Goal: Find specific page/section: Find specific page/section

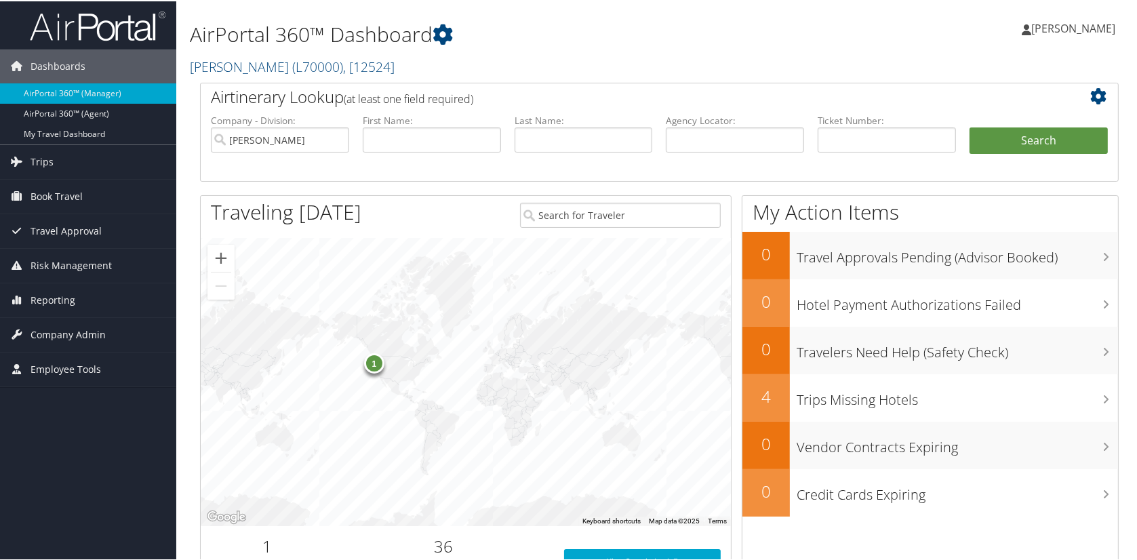
click at [371, 367] on div "1" at bounding box center [374, 362] width 20 height 20
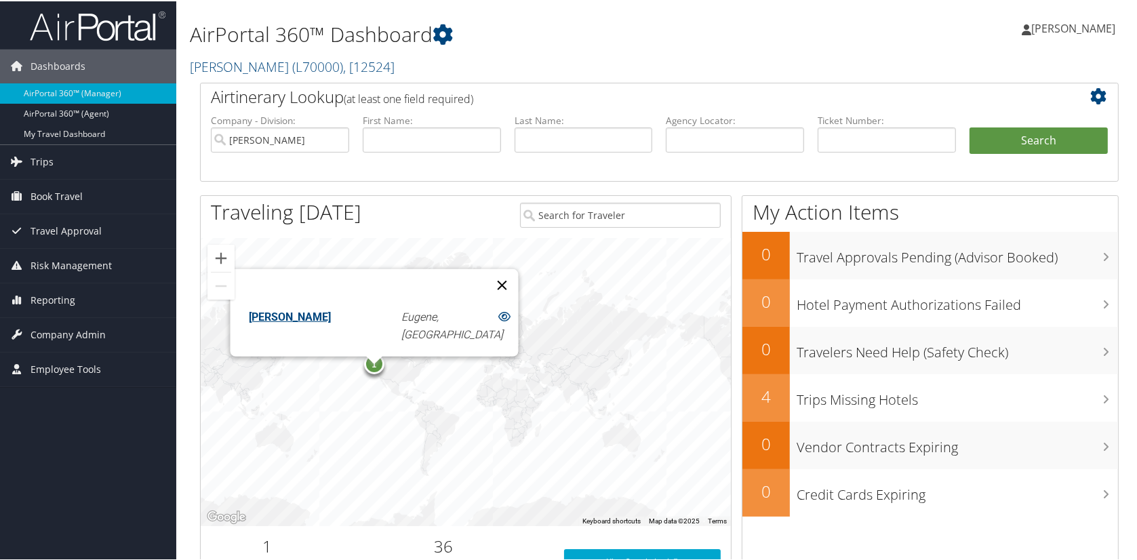
click at [486, 289] on button "Close" at bounding box center [502, 283] width 33 height 33
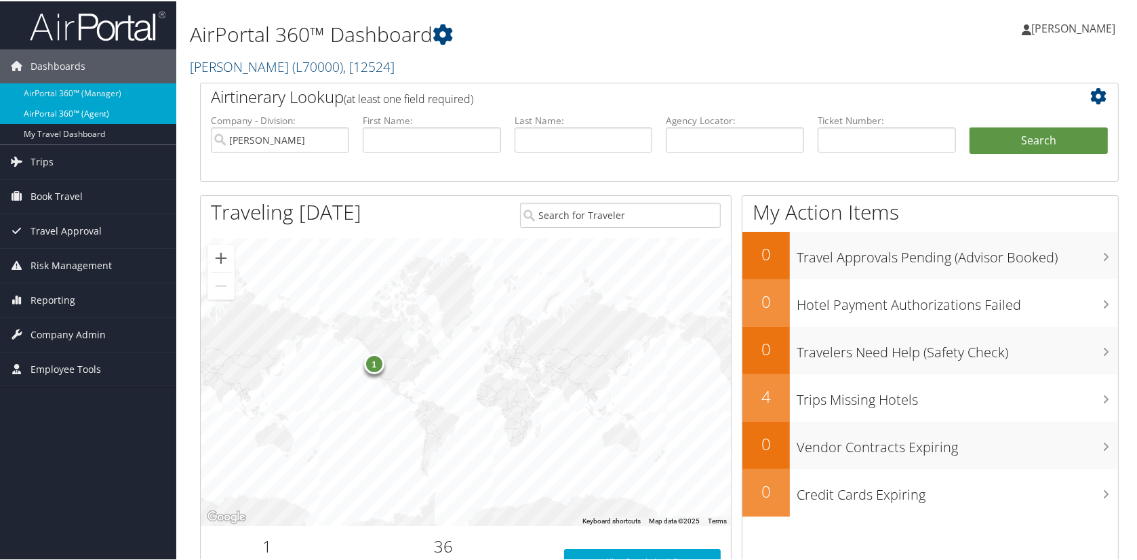
click at [72, 106] on link "AirPortal 360™ (Agent)" at bounding box center [88, 112] width 176 height 20
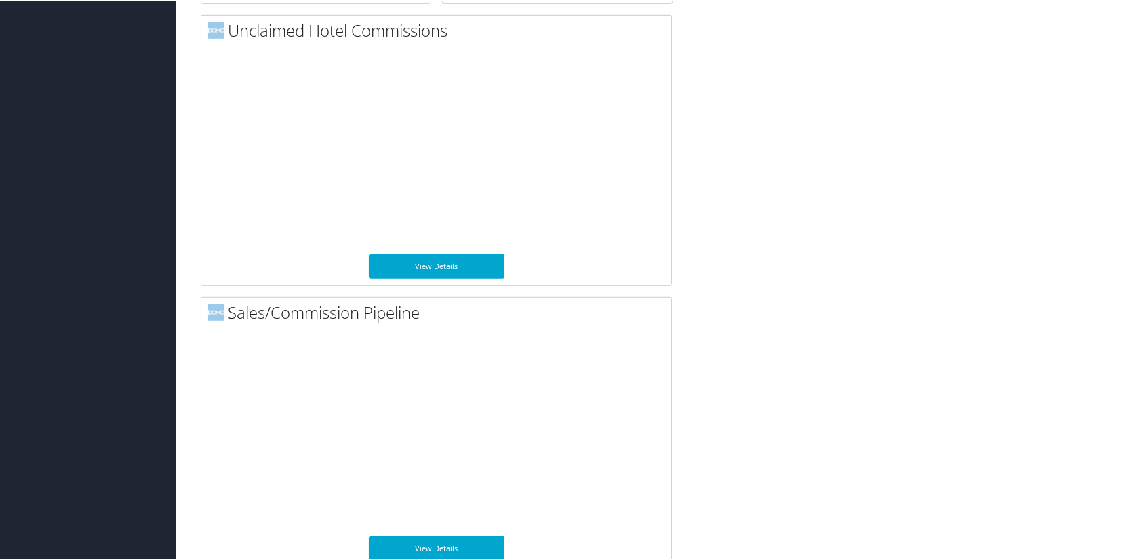
scroll to position [998, 0]
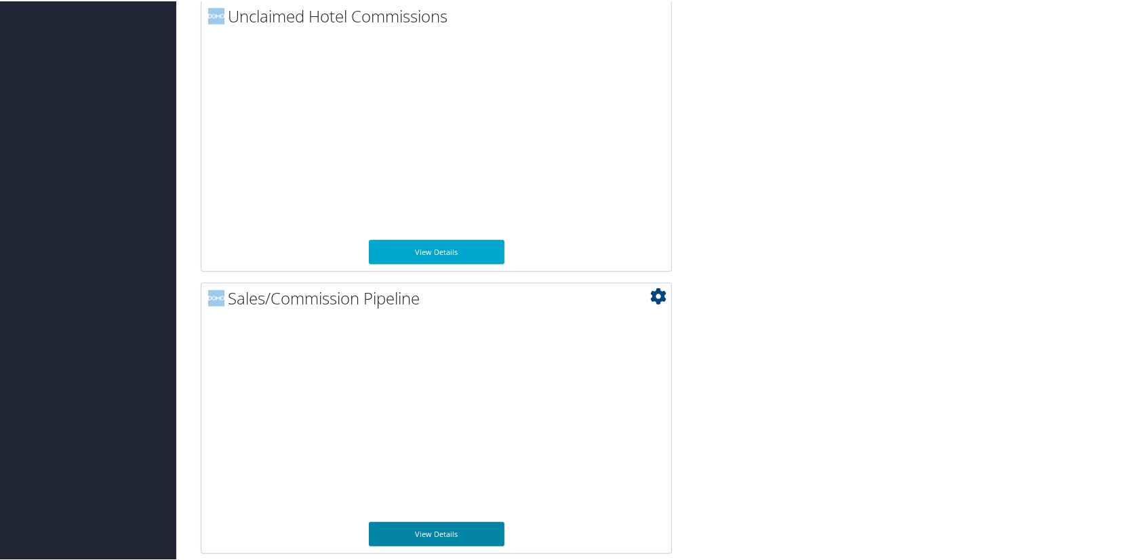
click at [451, 529] on link "View Details" at bounding box center [437, 533] width 136 height 24
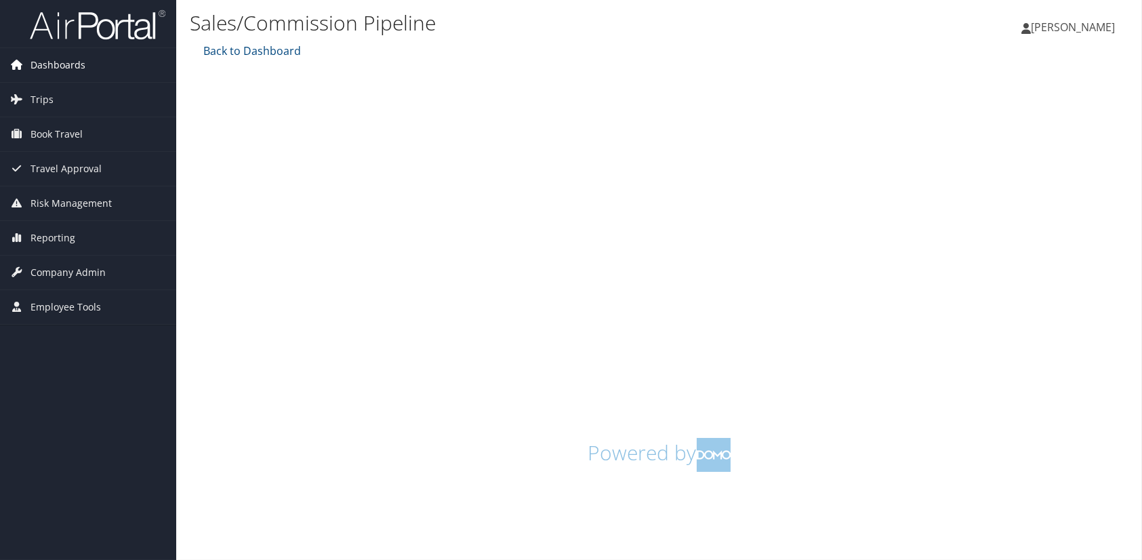
click at [47, 59] on span "Dashboards" at bounding box center [58, 65] width 55 height 34
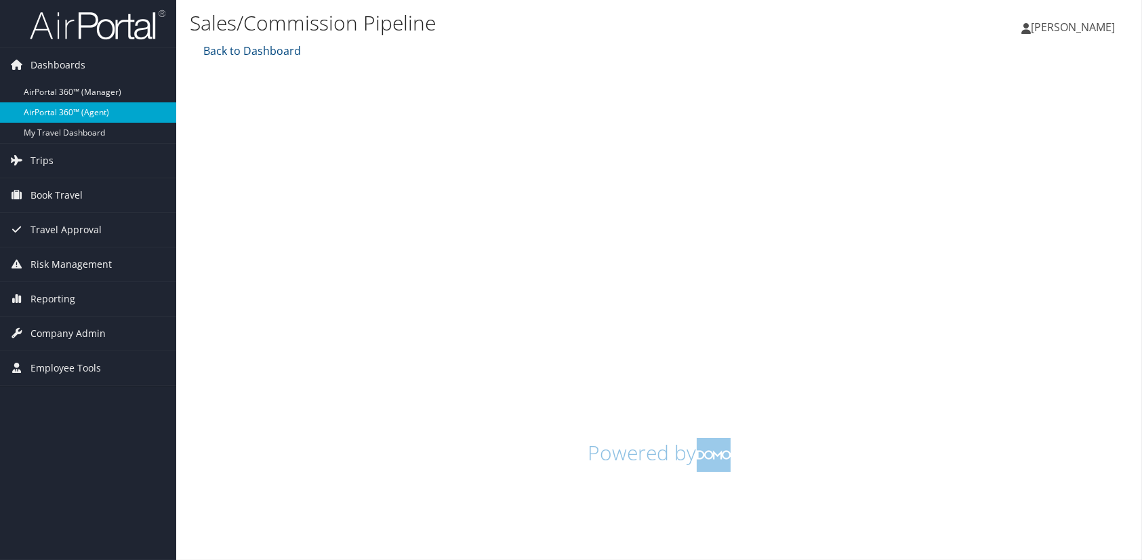
click at [62, 110] on link "AirPortal 360™ (Agent)" at bounding box center [88, 112] width 176 height 20
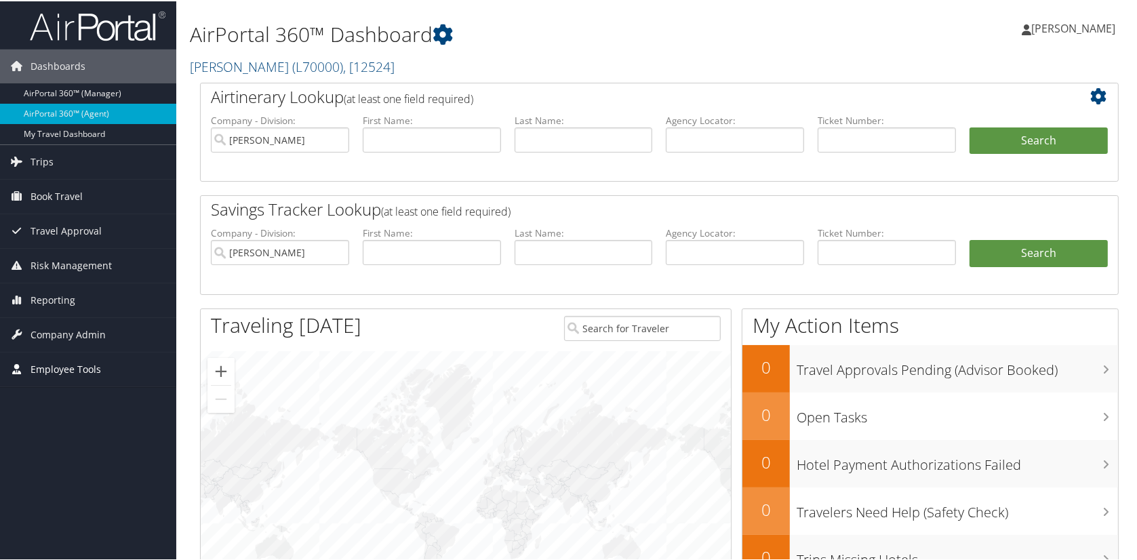
click at [57, 363] on span "Employee Tools" at bounding box center [66, 368] width 71 height 34
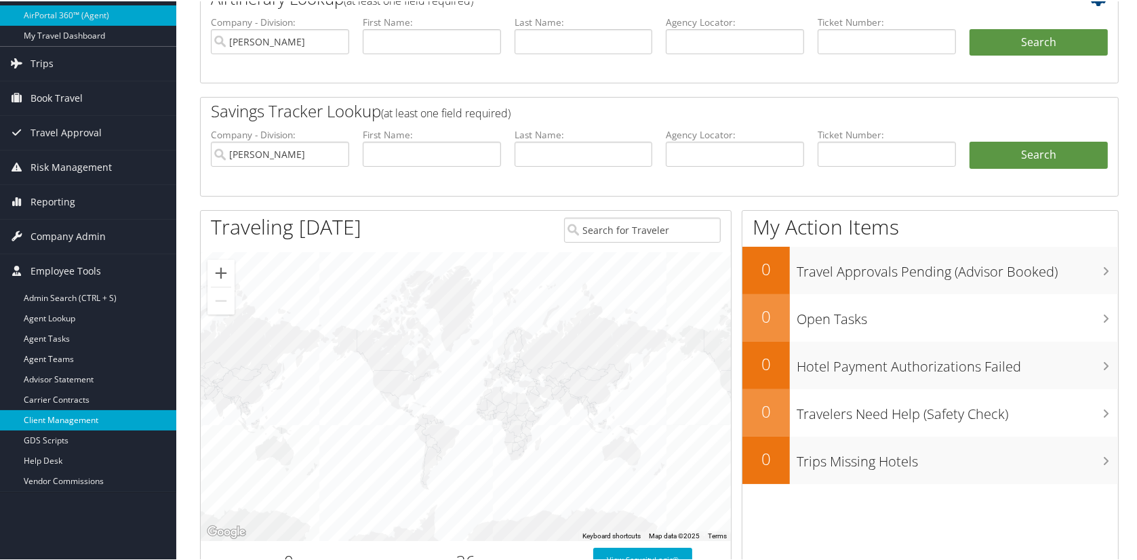
scroll to position [136, 0]
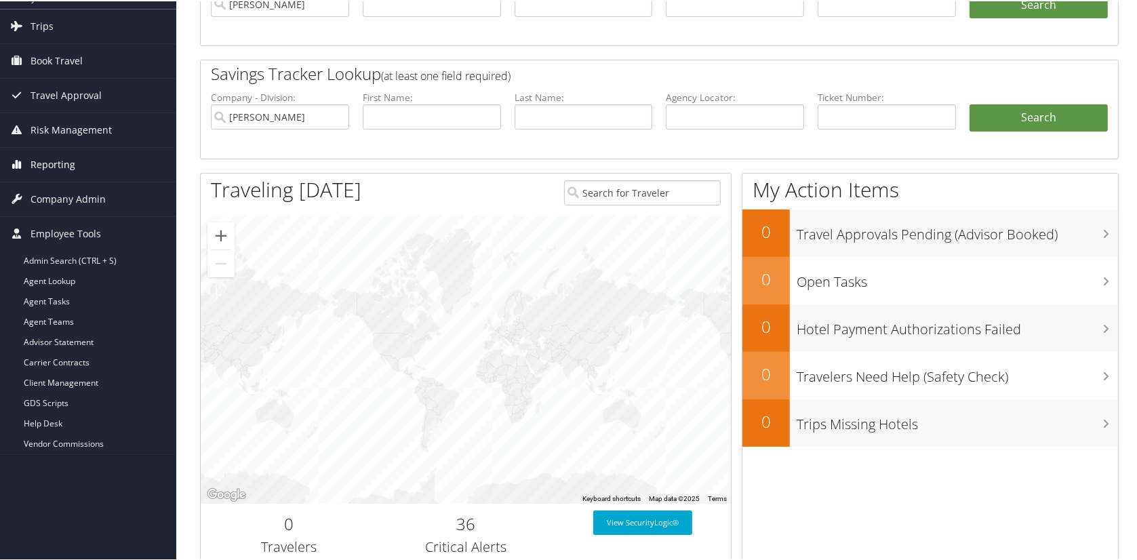
click at [43, 158] on span "Reporting" at bounding box center [53, 163] width 45 height 34
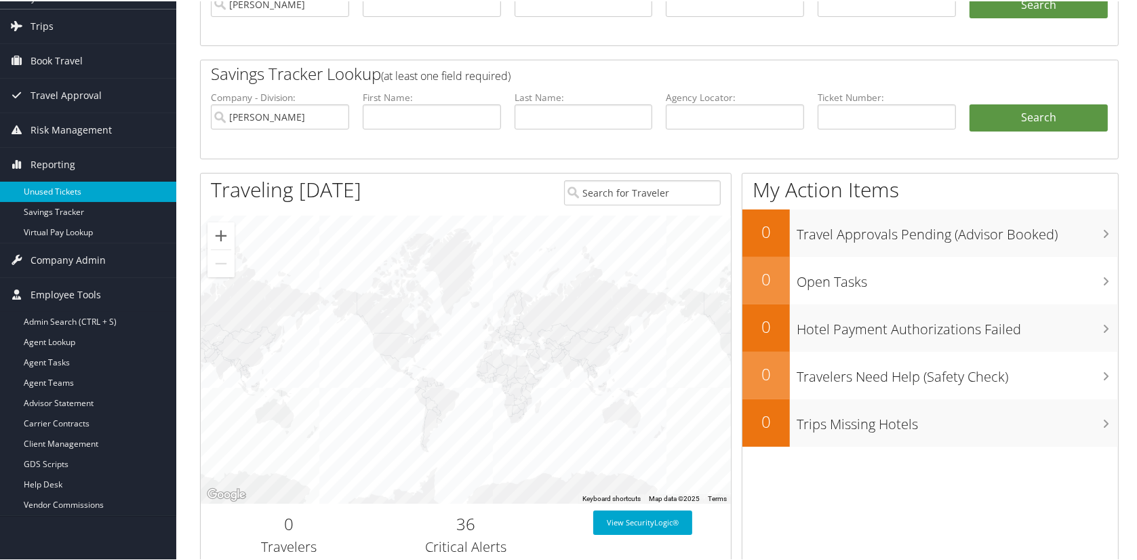
click at [48, 188] on link "Unused Tickets" at bounding box center [88, 190] width 176 height 20
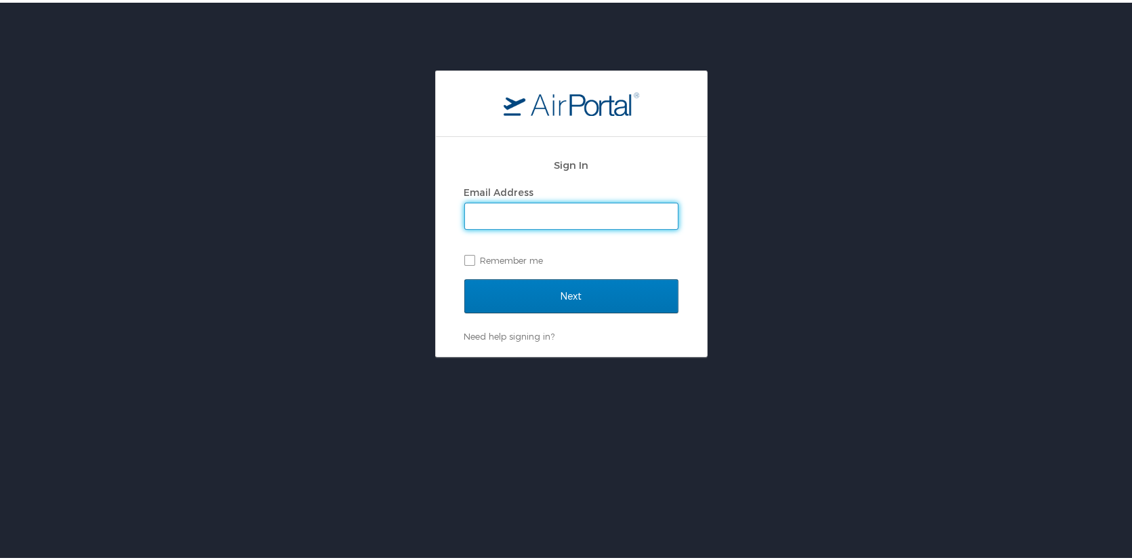
type input "[PERSON_NAME][EMAIL_ADDRESS][PERSON_NAME][DOMAIN_NAME]"
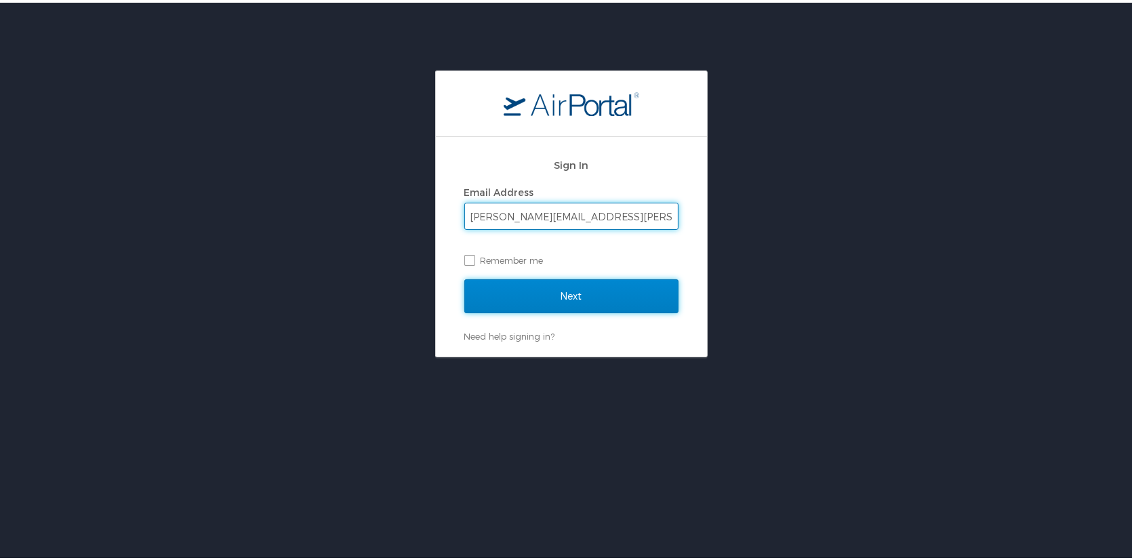
click at [557, 295] on input "Next" at bounding box center [571, 294] width 214 height 34
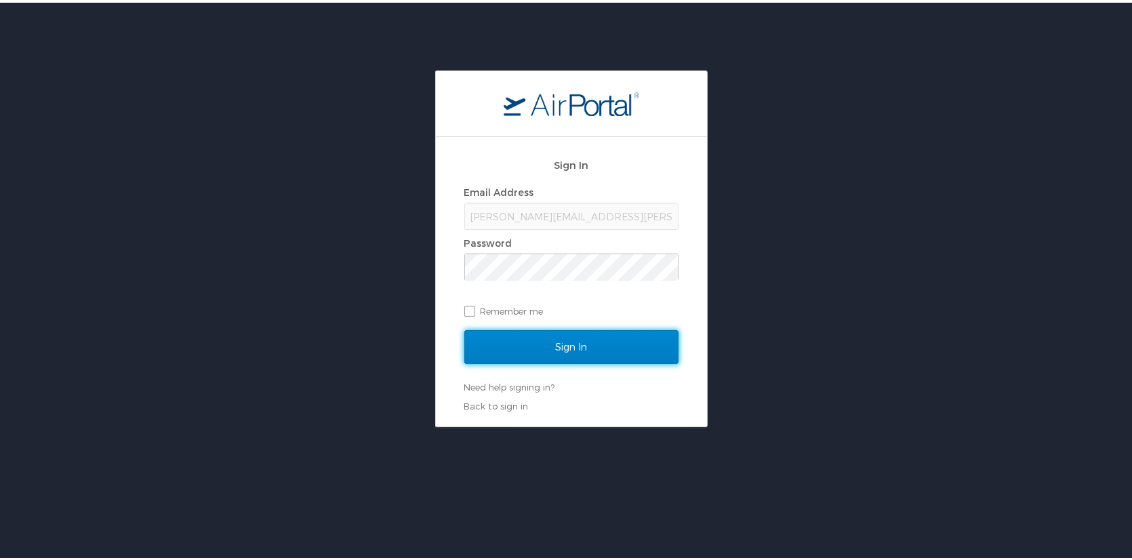
click at [549, 339] on input "Sign In" at bounding box center [571, 344] width 214 height 34
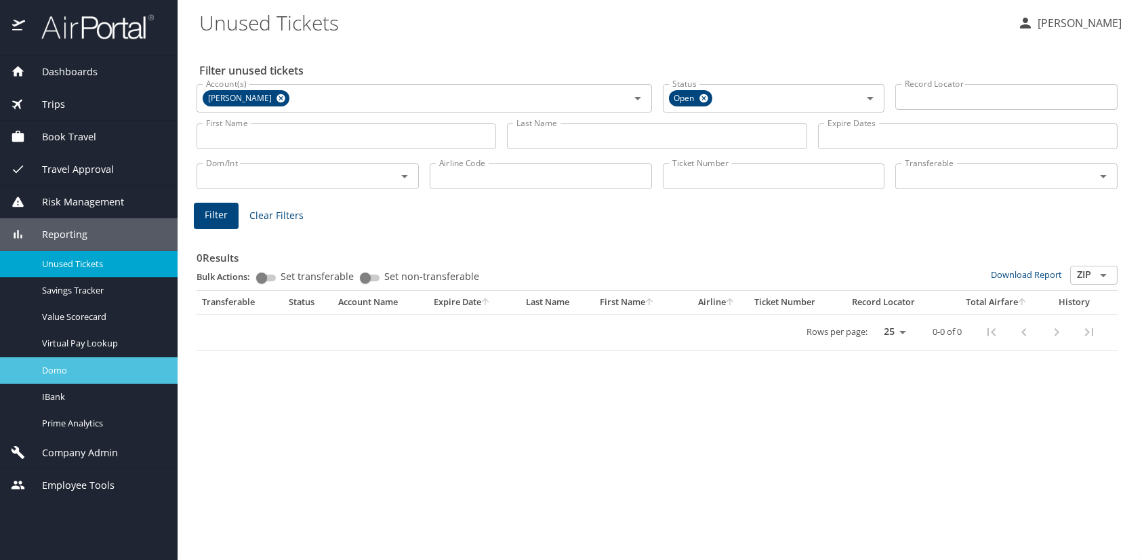
click at [54, 364] on span "Domo" at bounding box center [101, 370] width 119 height 13
